Goal: Task Accomplishment & Management: Complete application form

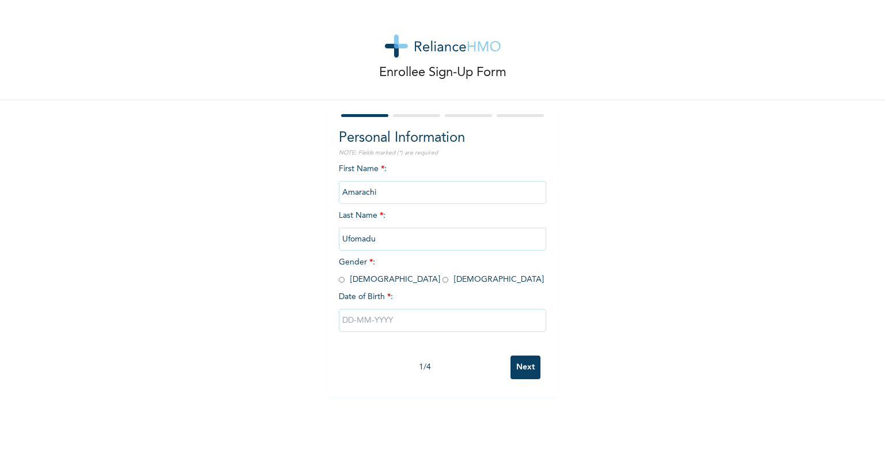
click at [442, 281] on input "radio" at bounding box center [445, 279] width 6 height 11
radio input "true"
click at [348, 315] on input "text" at bounding box center [442, 320] width 207 height 23
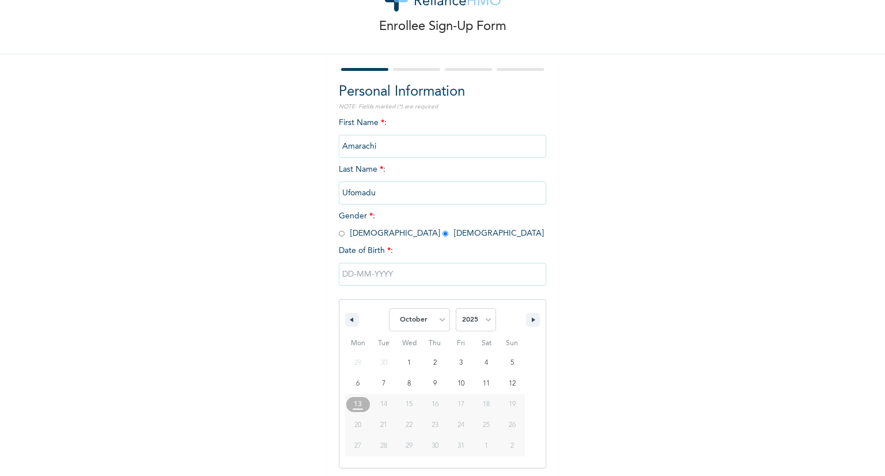
scroll to position [48, 0]
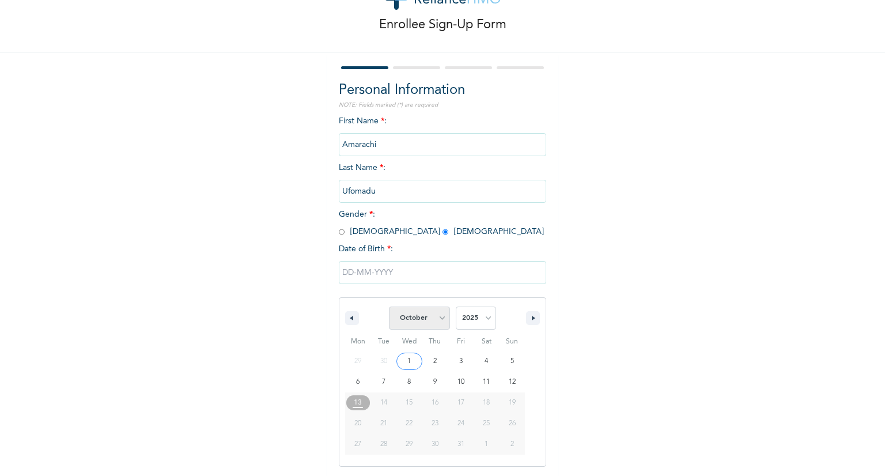
click at [440, 321] on select "January February March April May June July August September October November De…" at bounding box center [419, 317] width 61 height 23
select select "5"
click at [389, 306] on select "January February March April May June July August September October November De…" at bounding box center [419, 317] width 61 height 23
type input "[DATE]"
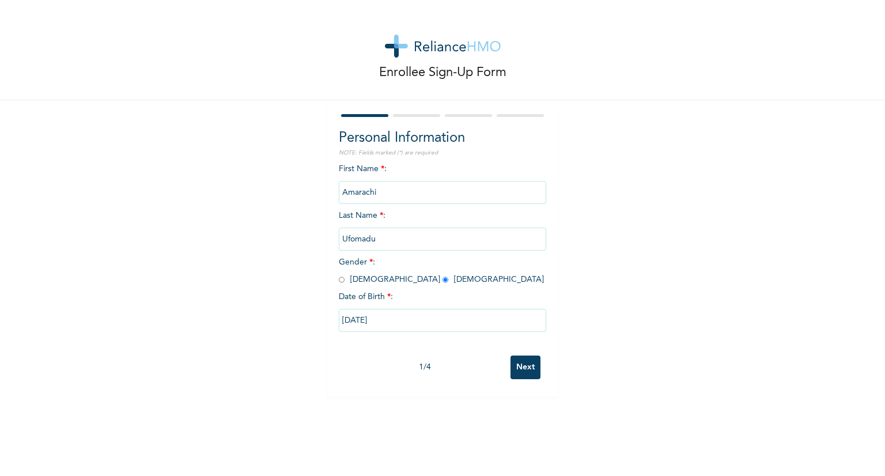
click at [374, 320] on input "[DATE]" at bounding box center [442, 320] width 207 height 23
select select "5"
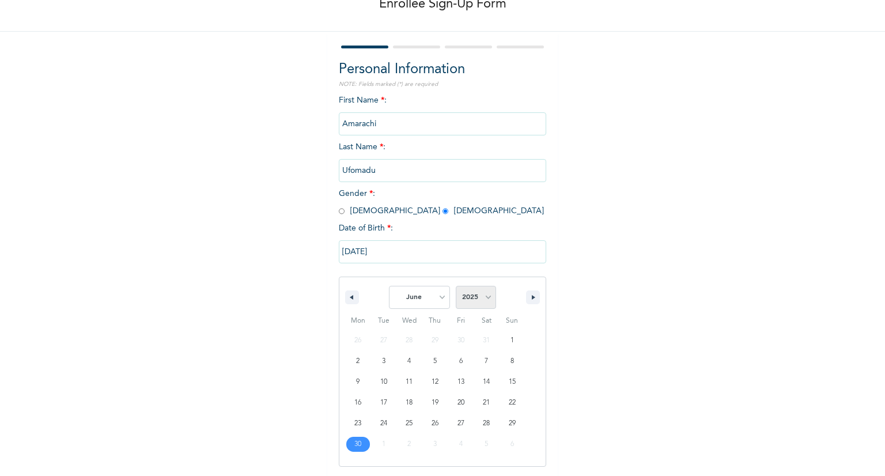
click at [473, 298] on select "2025 2024 2023 2022 2021 2020 2019 2018 2017 2016 2015 2014 2013 2012 2011 2010…" at bounding box center [476, 297] width 40 height 23
select select "1997"
click at [456, 286] on select "2025 2024 2023 2022 2021 2020 2019 2018 2017 2016 2015 2014 2013 2012 2011 2010…" at bounding box center [476, 297] width 40 height 23
click at [376, 253] on input "[DATE]" at bounding box center [442, 251] width 207 height 23
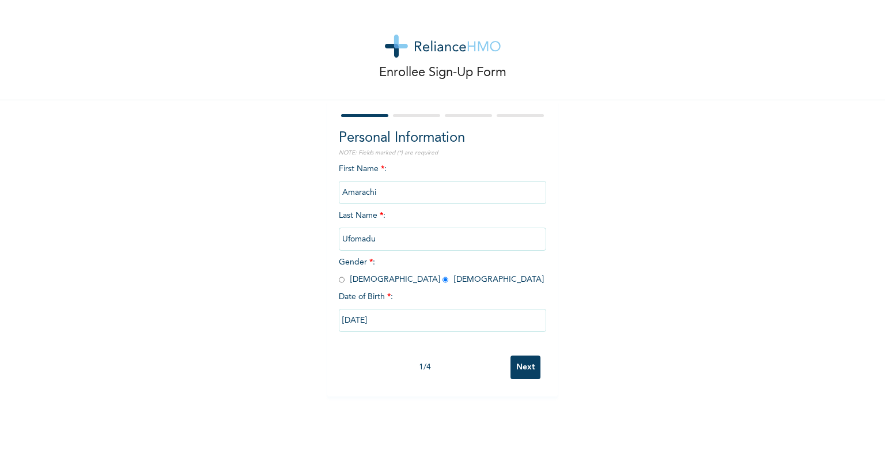
click at [393, 319] on input "[DATE]" at bounding box center [442, 320] width 207 height 23
select select "5"
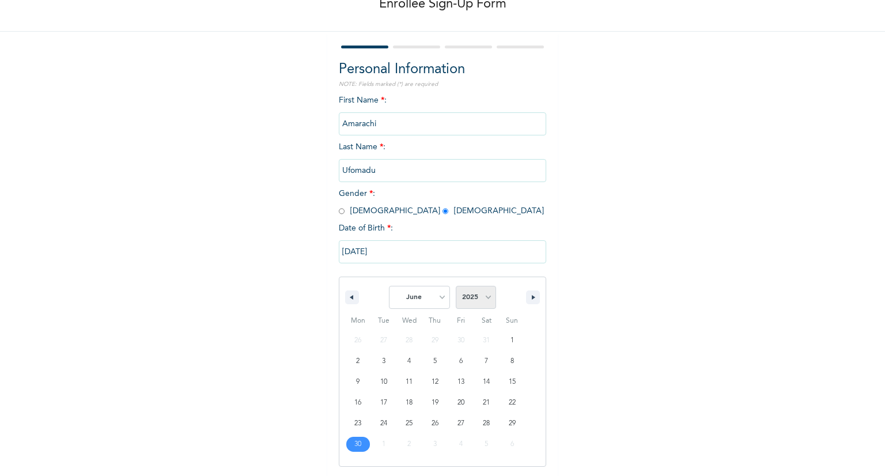
click at [472, 298] on select "2025 2024 2023 2022 2021 2020 2019 2018 2017 2016 2015 2014 2013 2012 2011 2010…" at bounding box center [476, 297] width 40 height 23
select select "1997"
click at [456, 286] on select "2025 2024 2023 2022 2021 2020 2019 2018 2017 2016 2015 2014 2013 2012 2011 2010…" at bounding box center [476, 297] width 40 height 23
click at [378, 253] on input "[DATE]" at bounding box center [442, 251] width 207 height 23
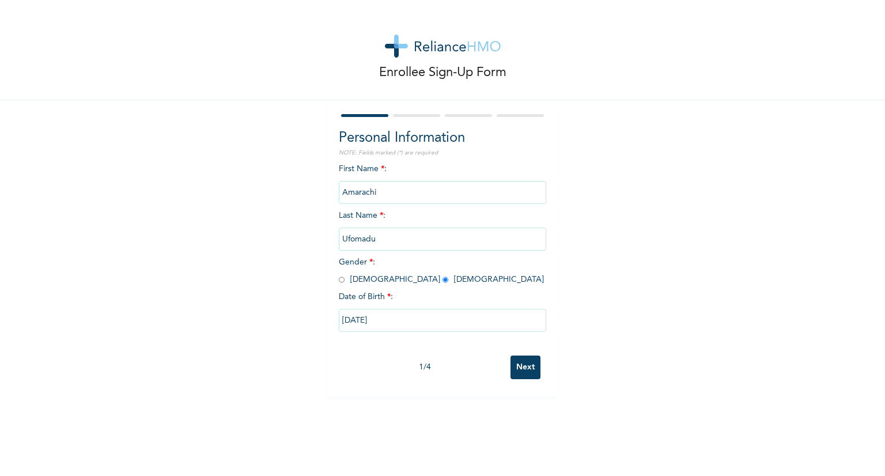
scroll to position [0, 0]
click at [394, 322] on input "[DATE]" at bounding box center [442, 320] width 207 height 23
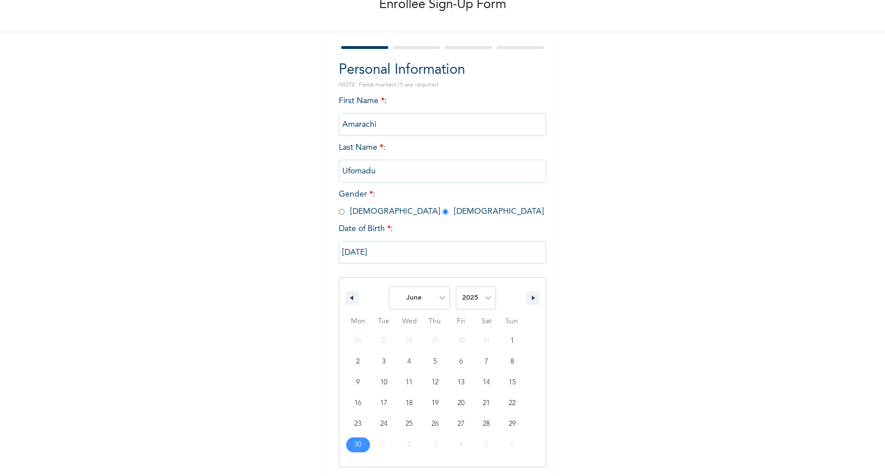
scroll to position [69, 0]
click at [533, 298] on button "button" at bounding box center [533, 297] width 14 height 14
click at [347, 298] on icon "button" at bounding box center [350, 297] width 6 height 5
select select "5"
click at [387, 247] on input "[DATE]" at bounding box center [442, 251] width 207 height 23
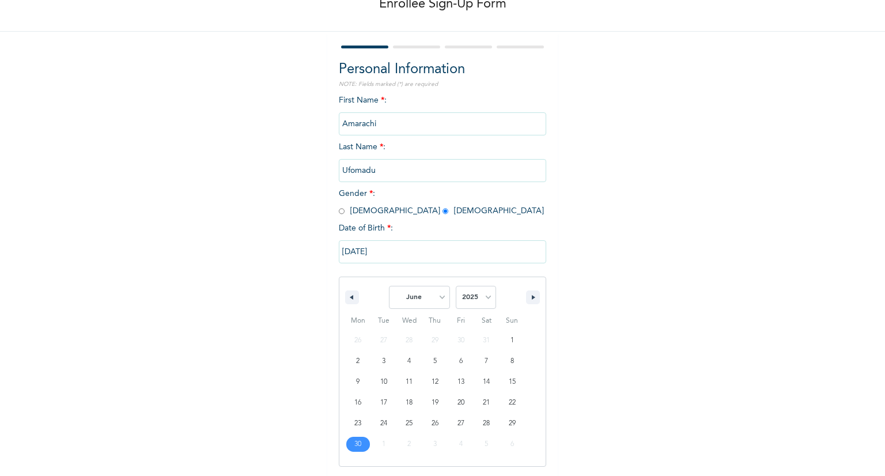
scroll to position [0, 0]
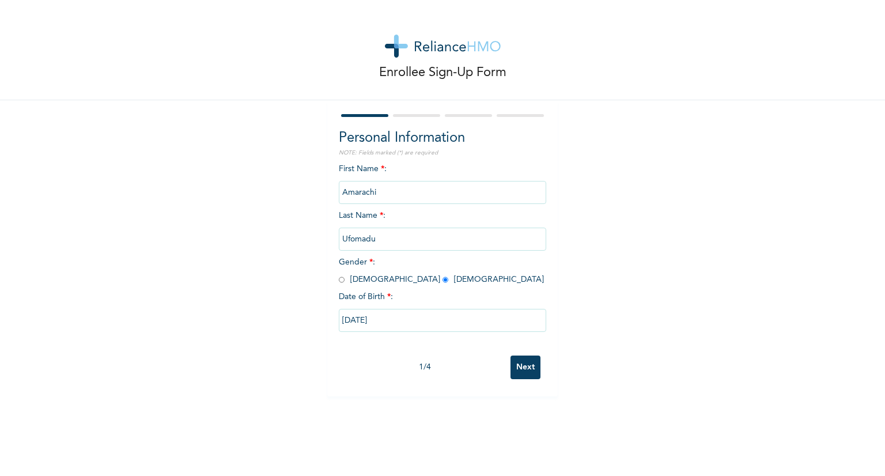
click at [403, 318] on input "[DATE]" at bounding box center [442, 320] width 207 height 23
select select "5"
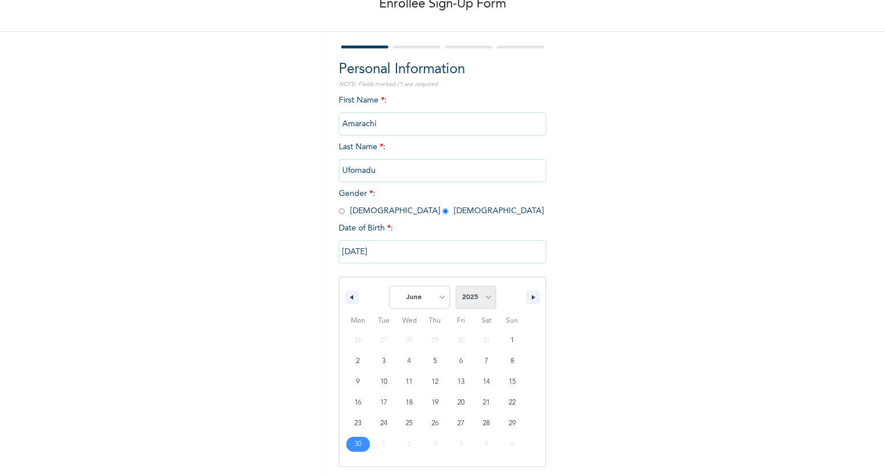
click at [462, 305] on select "2025 2024 2023 2022 2021 2020 2019 2018 2017 2016 2015 2014 2013 2012 2011 2010…" at bounding box center [476, 297] width 40 height 23
select select "1997"
click at [456, 286] on select "2025 2024 2023 2022 2021 2020 2019 2018 2017 2016 2015 2014 2013 2012 2011 2010…" at bounding box center [476, 297] width 40 height 23
click at [399, 251] on input "[DATE]" at bounding box center [442, 251] width 207 height 23
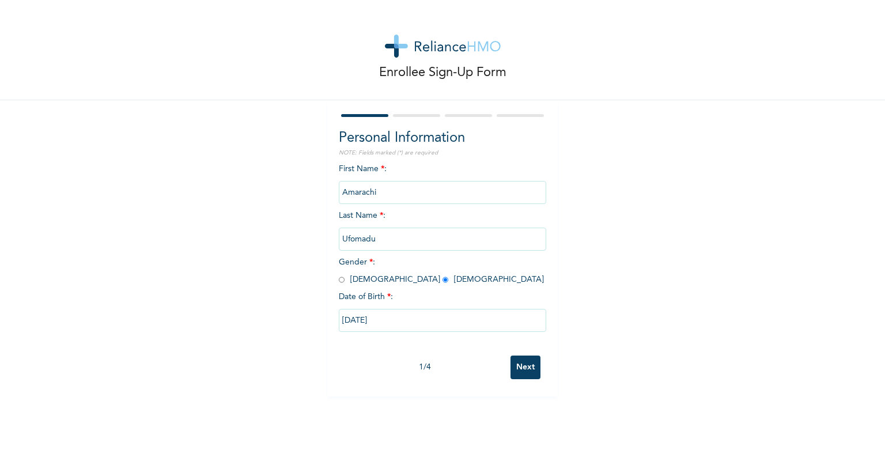
click at [368, 313] on input "[DATE]" at bounding box center [442, 320] width 207 height 23
select select "5"
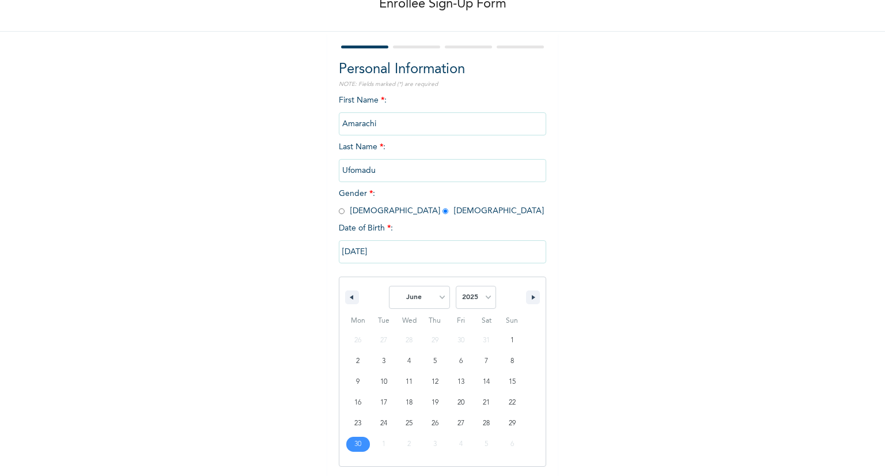
click at [371, 313] on span "Tue" at bounding box center [384, 321] width 26 height 18
click at [380, 256] on input "[DATE]" at bounding box center [442, 251] width 207 height 23
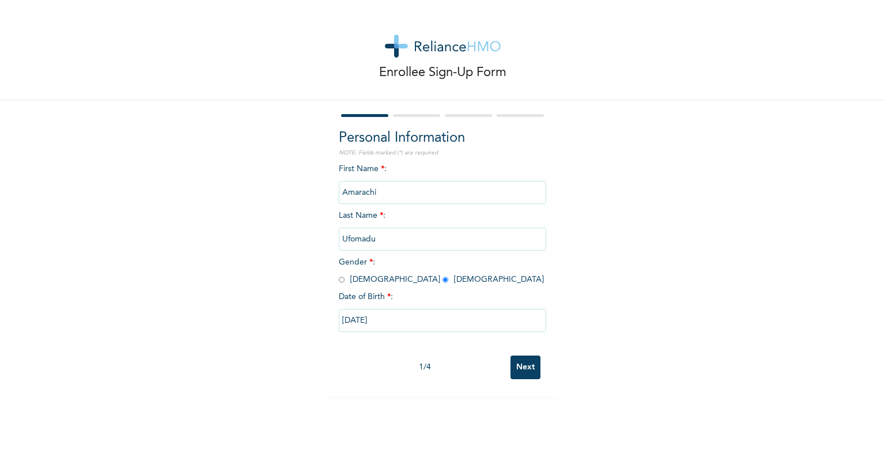
click at [415, 365] on div "1 / 4" at bounding box center [425, 367] width 172 height 12
click at [404, 323] on input "[DATE]" at bounding box center [442, 320] width 207 height 23
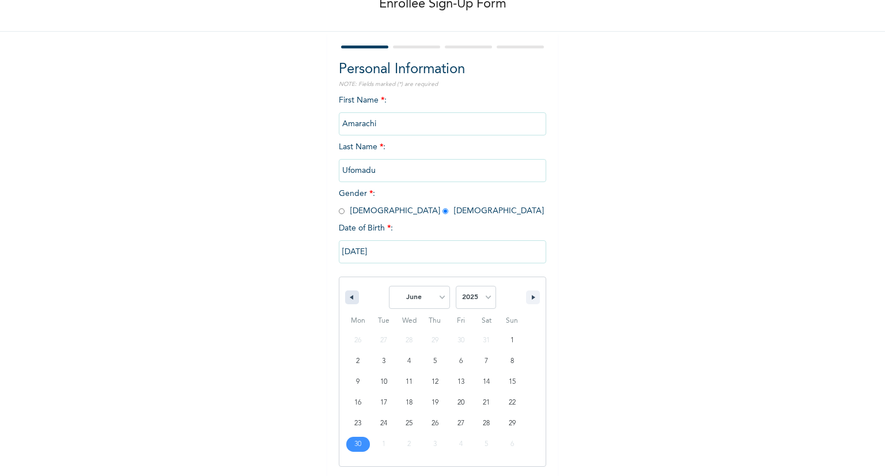
click at [353, 297] on button "button" at bounding box center [352, 297] width 14 height 14
click at [532, 302] on button "button" at bounding box center [533, 297] width 14 height 14
select select "5"
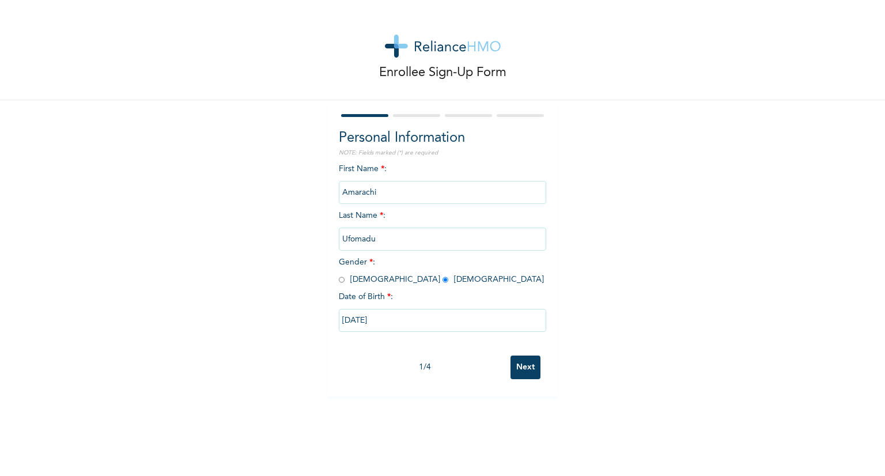
scroll to position [0, 0]
click at [415, 320] on input "[DATE]" at bounding box center [442, 320] width 207 height 23
select select "5"
click at [408, 317] on input "[DATE]" at bounding box center [442, 320] width 207 height 23
select select "5"
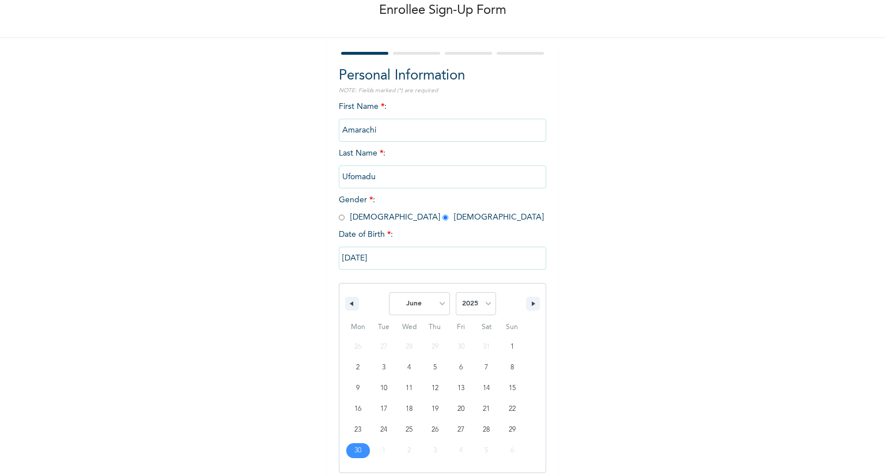
scroll to position [69, 0]
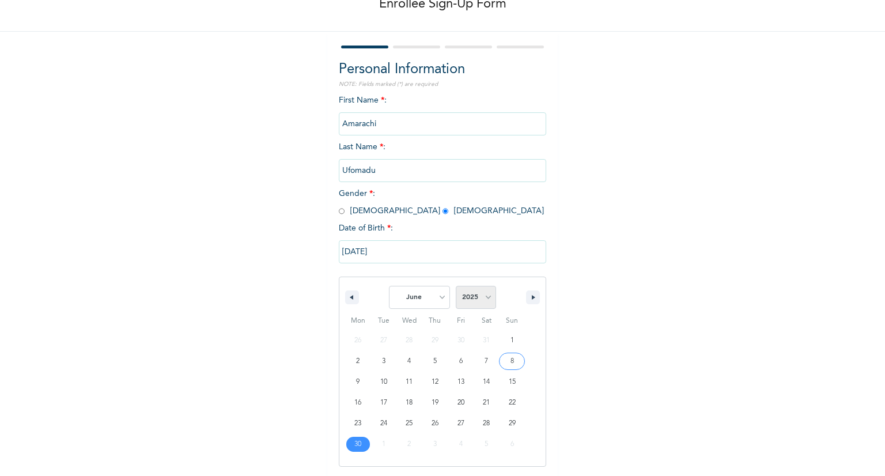
click at [480, 298] on select "2025 2024 2023 2022 2021 2020 2019 2018 2017 2016 2015 2014 2013 2012 2011 2010…" at bounding box center [476, 297] width 40 height 23
select select "1997"
click at [456, 286] on select "2025 2024 2023 2022 2021 2020 2019 2018 2017 2016 2015 2014 2013 2012 2011 2010…" at bounding box center [476, 297] width 40 height 23
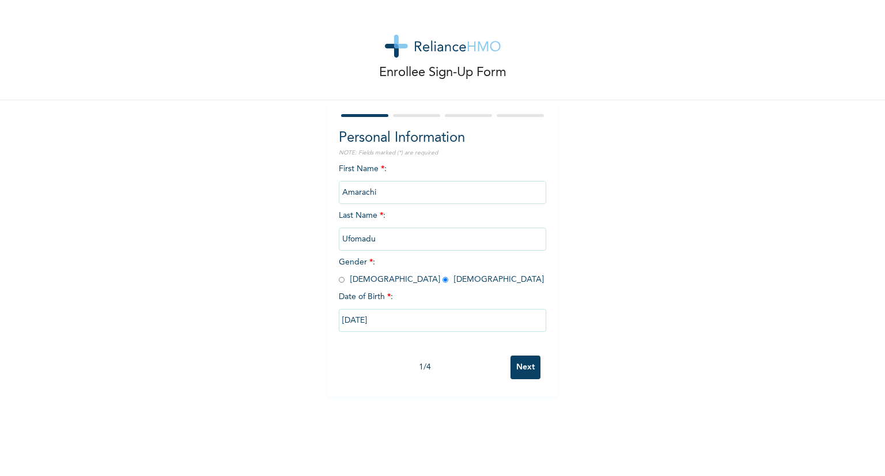
click at [412, 48] on div "Enrollee Sign-Up Form Personal Information NOTE: Fields marked (*) are required…" at bounding box center [442, 198] width 885 height 396
click at [391, 330] on input "[DATE]" at bounding box center [442, 320] width 207 height 23
select select "5"
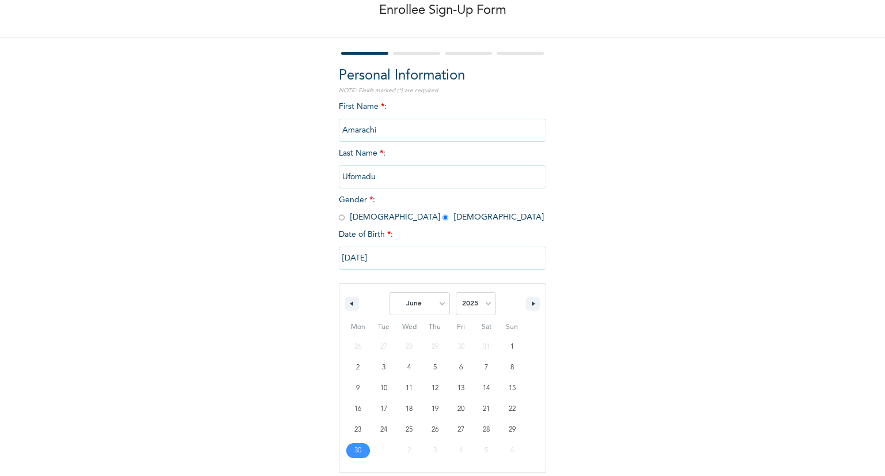
scroll to position [69, 0]
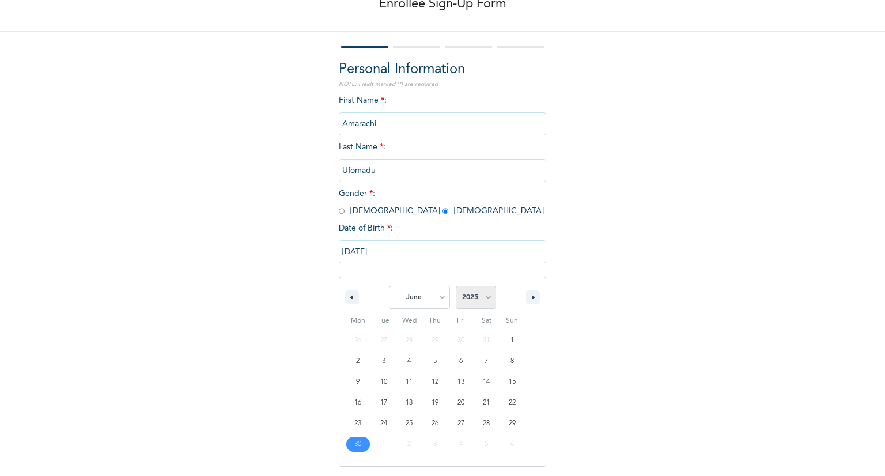
click at [486, 305] on select "2025 2024 2023 2022 2021 2020 2019 2018 2017 2016 2015 2014 2013 2012 2011 2010…" at bounding box center [476, 297] width 40 height 23
select select "1997"
click at [456, 286] on select "2025 2024 2023 2022 2021 2020 2019 2018 2017 2016 2015 2014 2013 2012 2011 2010…" at bounding box center [476, 297] width 40 height 23
click at [433, 300] on select "January February March April May June July August September October November De…" at bounding box center [419, 297] width 61 height 23
click at [389, 286] on select "January February March April May June July August September October November De…" at bounding box center [419, 297] width 61 height 23
